Goal: Obtain resource: Obtain resource

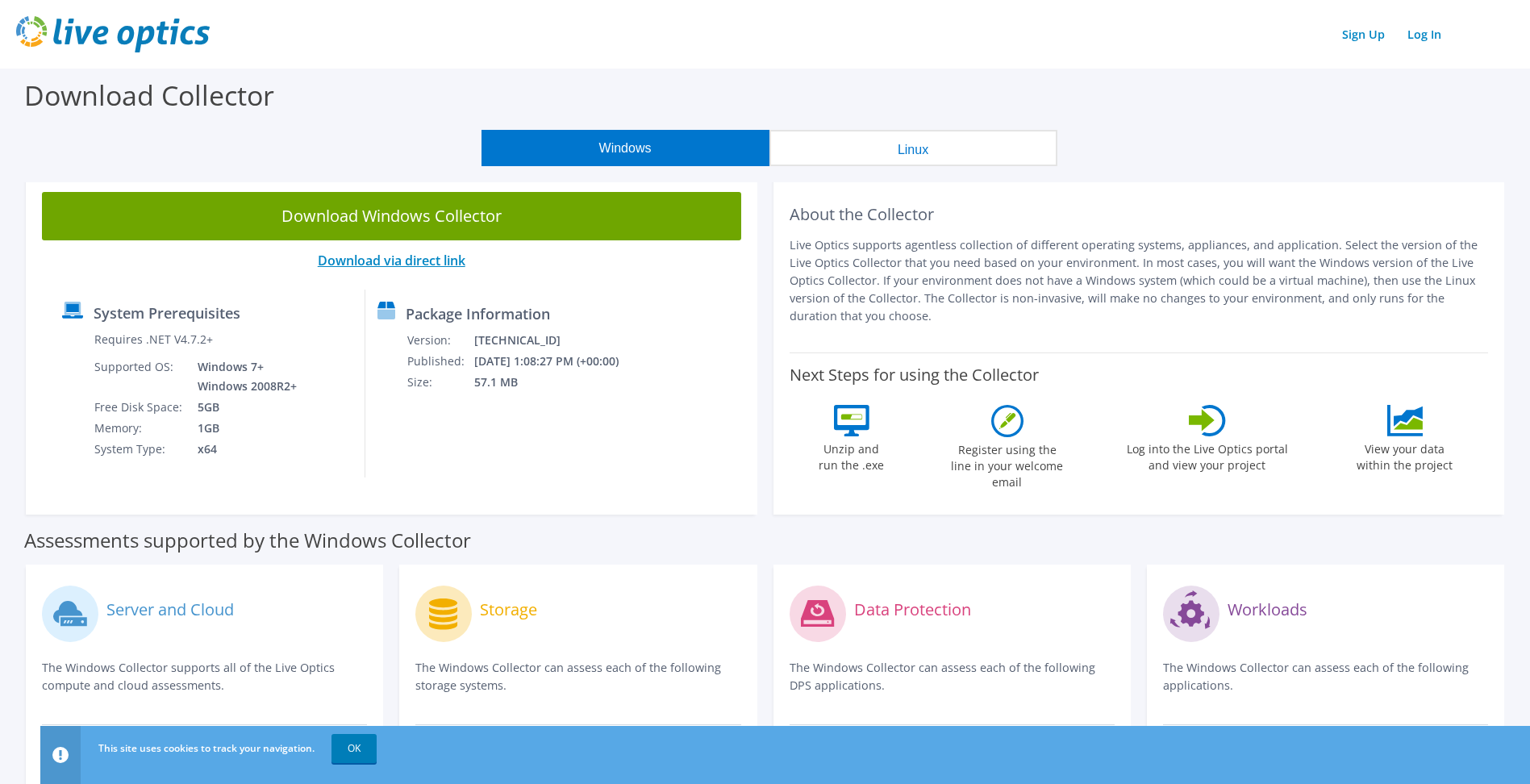
click at [374, 257] on link "Download via direct link" at bounding box center [392, 260] width 147 height 18
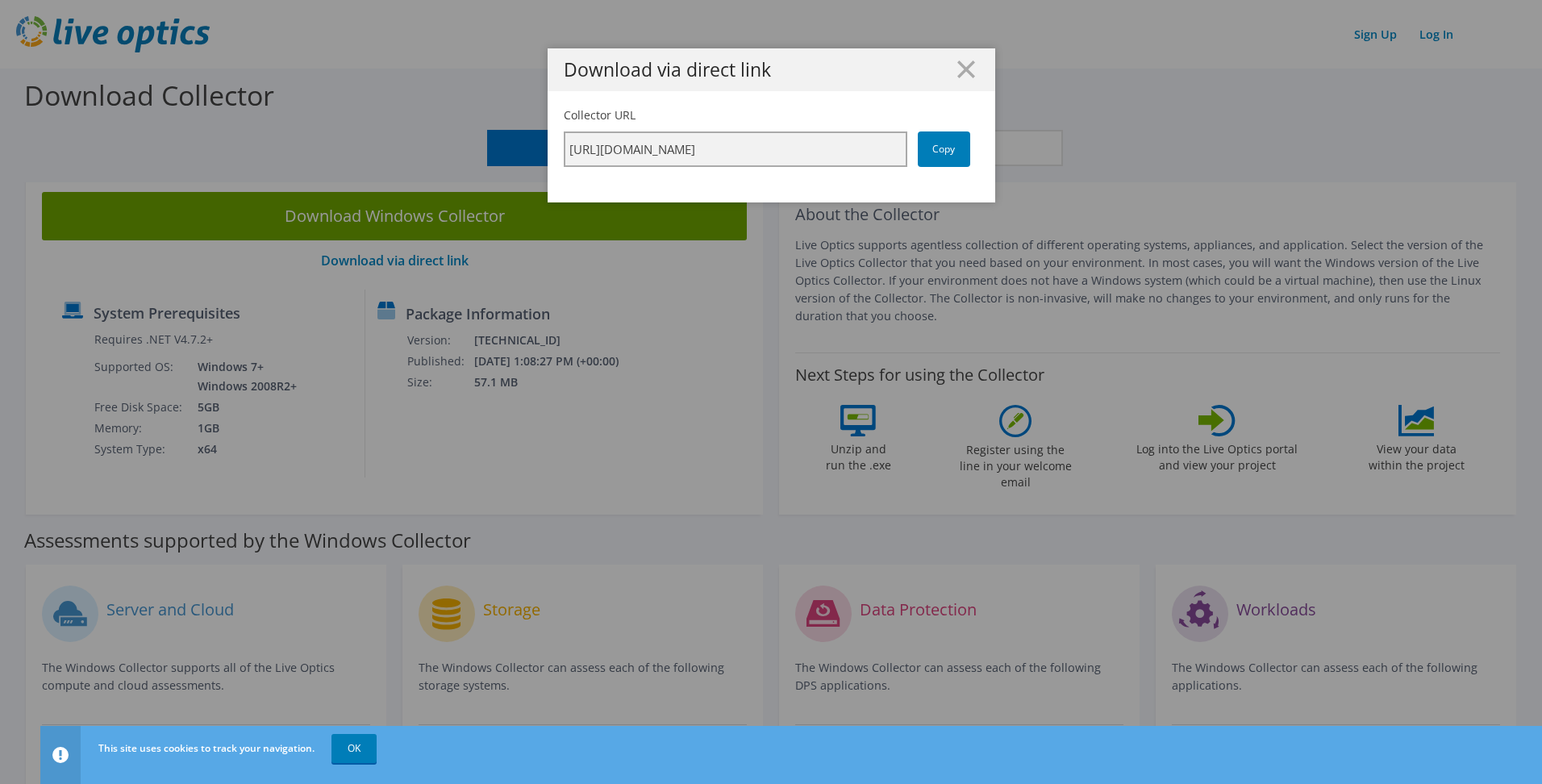
click at [837, 150] on input "[URL][DOMAIN_NAME]" at bounding box center [735, 149] width 343 height 36
click at [939, 149] on link "Copy" at bounding box center [944, 149] width 53 height 36
click at [947, 73] on h1 "Download via direct link" at bounding box center [771, 69] width 415 height 18
click at [958, 72] on line at bounding box center [966, 69] width 16 height 16
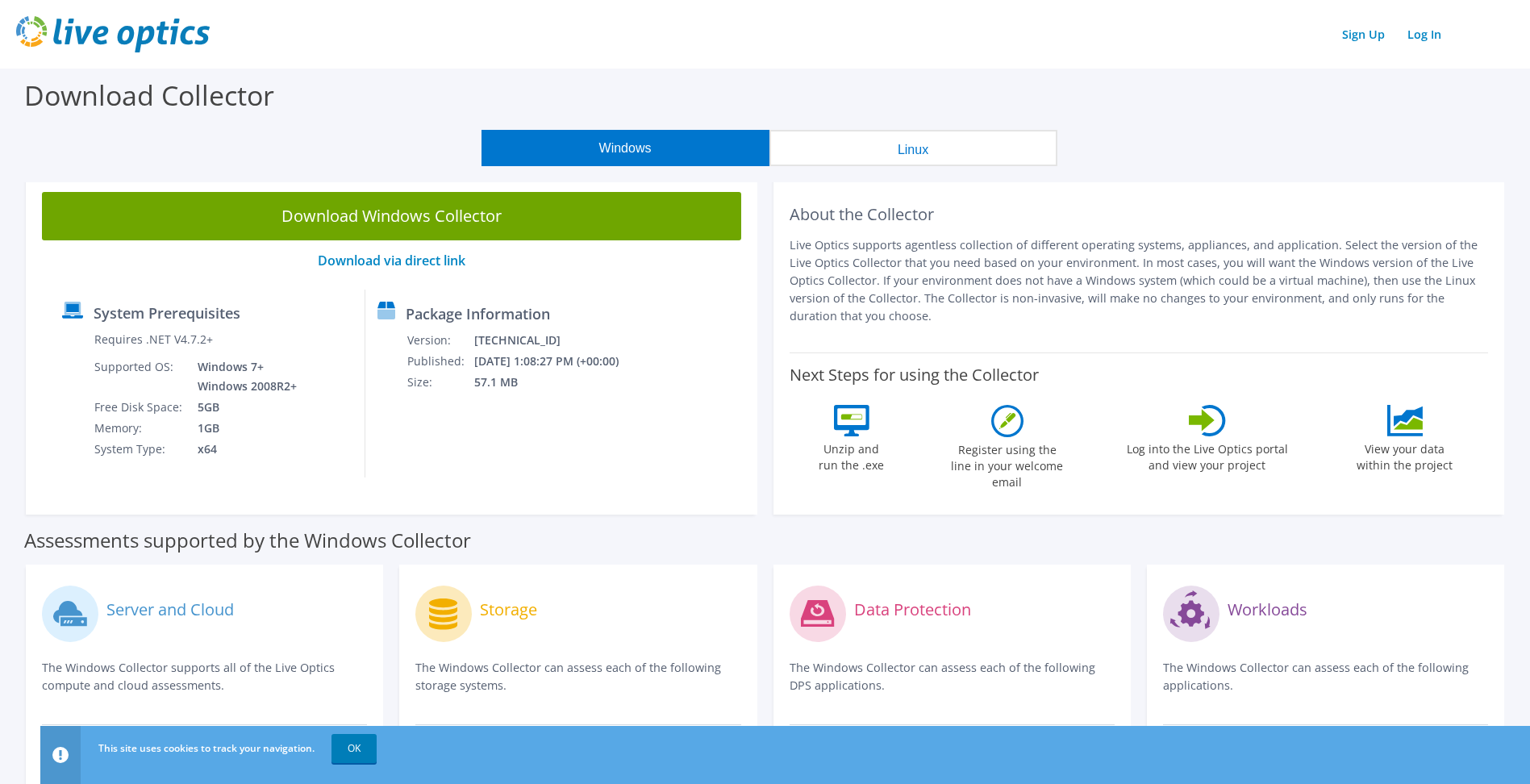
click at [1405, 426] on icon at bounding box center [1408, 423] width 29 height 12
click at [897, 373] on label "Next Steps for using the Collector" at bounding box center [914, 375] width 249 height 19
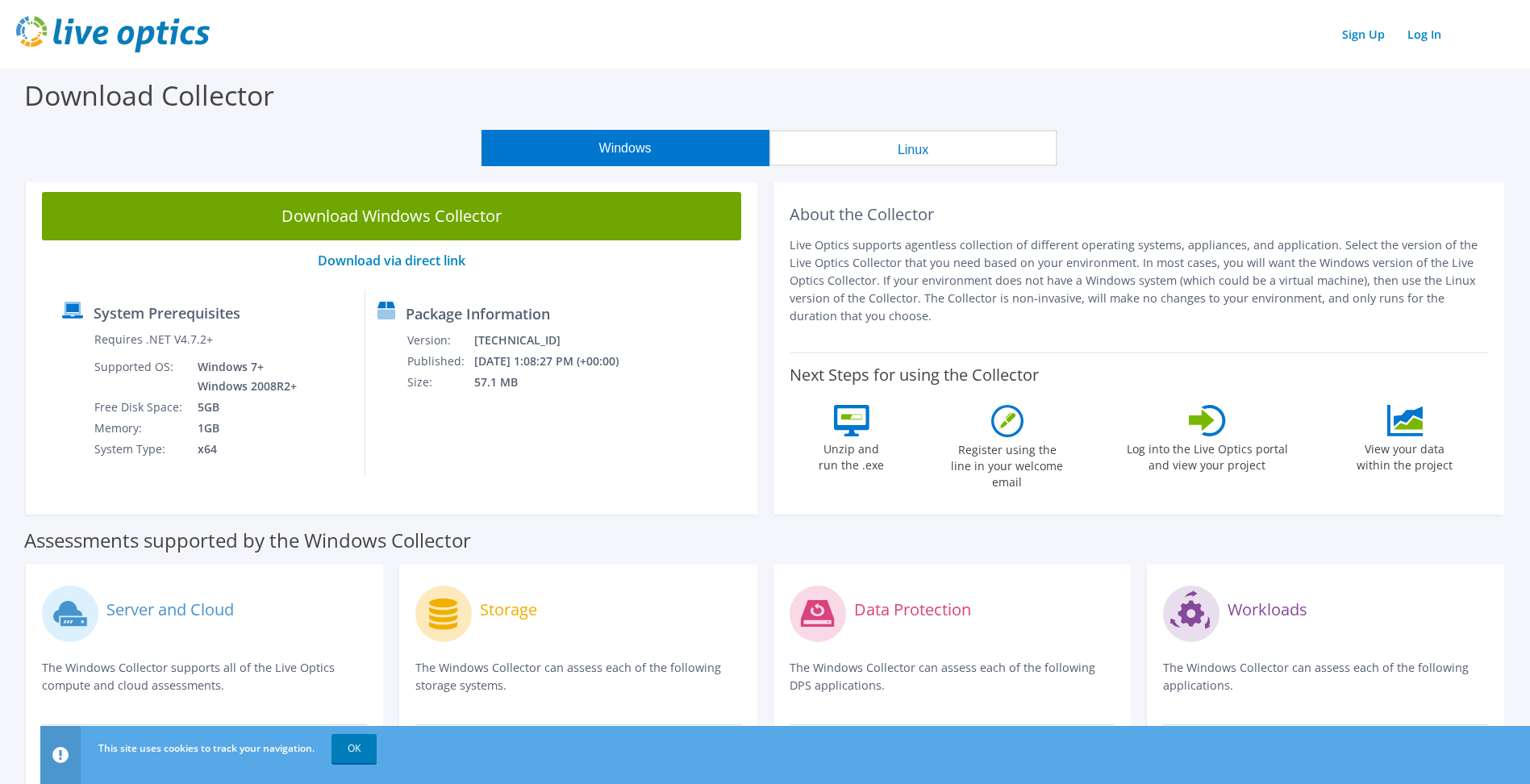
click at [854, 420] on icon at bounding box center [851, 416] width 22 height 5
click at [999, 426] on icon at bounding box center [1007, 420] width 32 height 32
click at [999, 425] on icon at bounding box center [1007, 420] width 32 height 32
click at [1221, 418] on icon at bounding box center [1208, 420] width 37 height 32
click at [1434, 32] on link "Log In" at bounding box center [1424, 34] width 50 height 24
